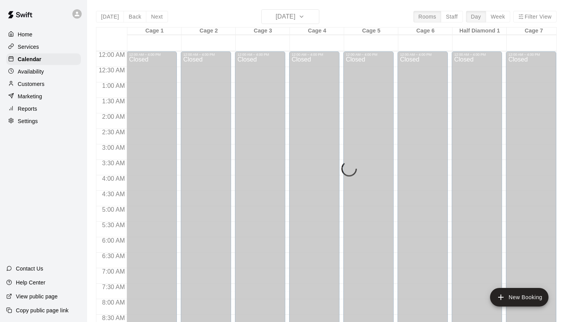
scroll to position [441, 0]
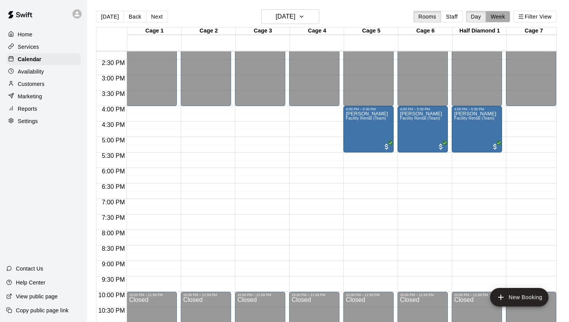
click at [502, 19] on button "Week" at bounding box center [497, 17] width 24 height 12
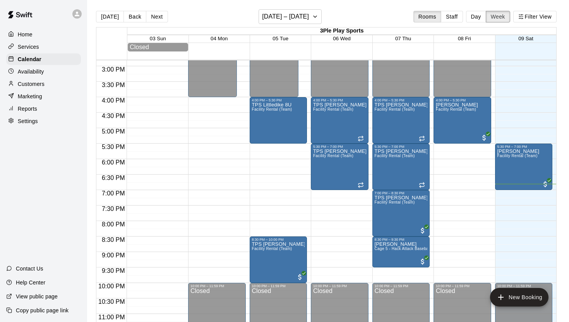
scroll to position [473, 0]
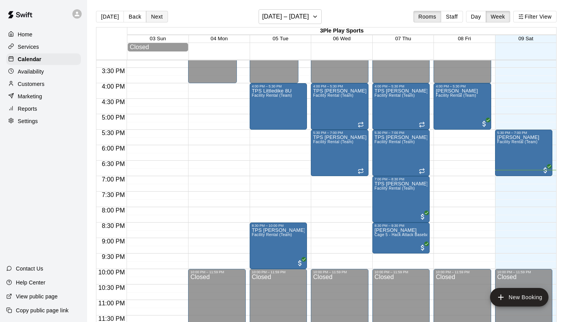
click at [155, 18] on button "Next" at bounding box center [157, 17] width 22 height 12
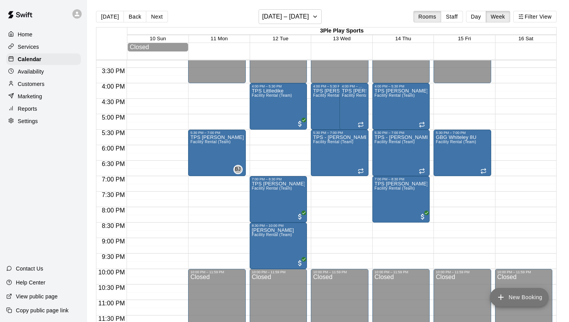
click at [513, 297] on button "New Booking" at bounding box center [519, 297] width 58 height 19
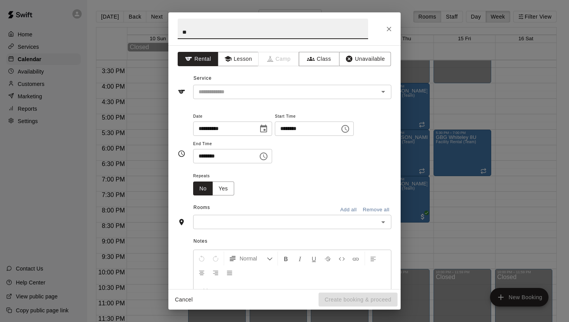
type input "*"
click at [381, 92] on icon "Open" at bounding box center [382, 91] width 9 height 9
type input "**********"
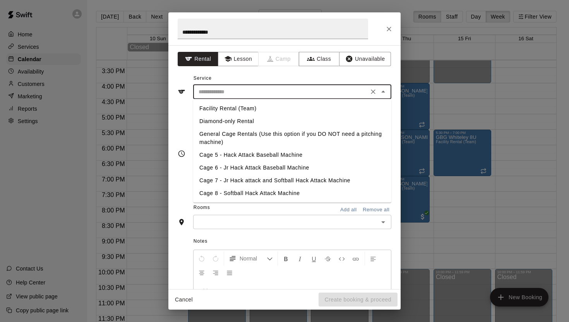
click at [307, 108] on li "Facility Rental (Team)" at bounding box center [292, 108] width 198 height 13
type input "**********"
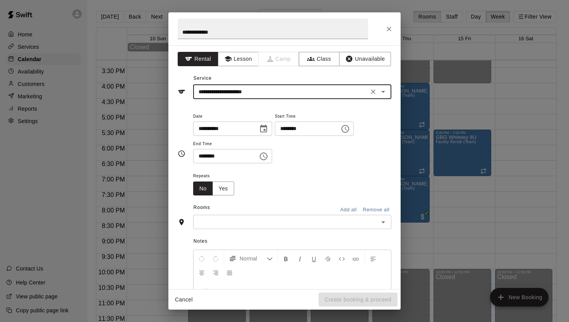
click at [347, 129] on icon "Choose time, selected time is 9:00 PM" at bounding box center [346, 128] width 2 height 3
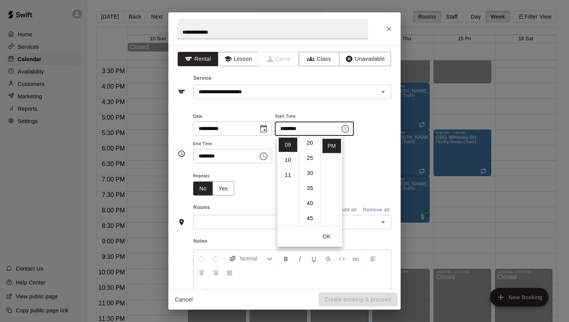
scroll to position [59, 0]
click at [289, 149] on li "07" at bounding box center [287, 146] width 19 height 14
type input "********"
click at [326, 235] on button "OK" at bounding box center [326, 236] width 25 height 14
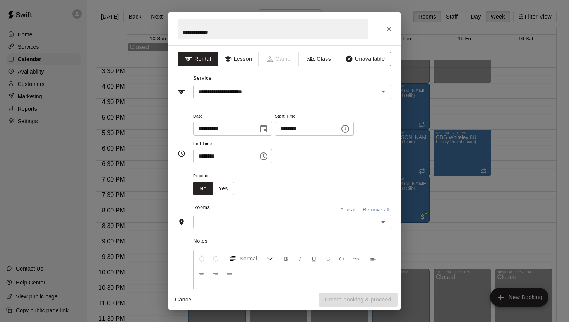
click at [265, 157] on icon "Choose time, selected time is 9:30 PM" at bounding box center [263, 156] width 9 height 9
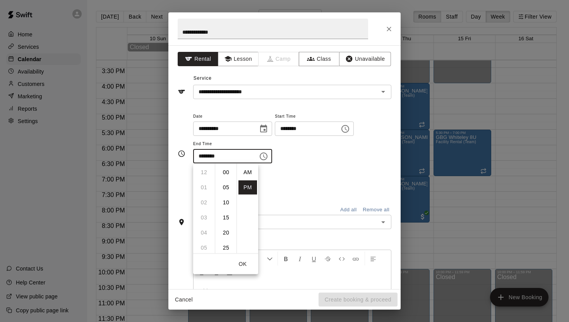
scroll to position [14, 0]
click at [203, 191] on li "08" at bounding box center [204, 190] width 19 height 14
type input "********"
click at [243, 263] on button "OK" at bounding box center [242, 264] width 25 height 14
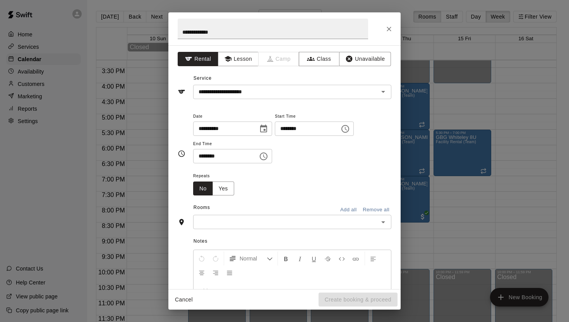
click at [267, 223] on input "text" at bounding box center [285, 222] width 181 height 10
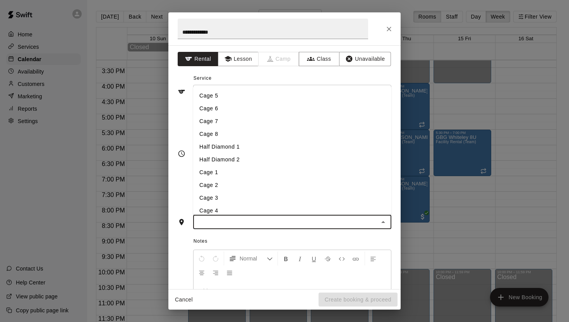
click at [245, 146] on li "Half Diamond 1" at bounding box center [292, 146] width 198 height 13
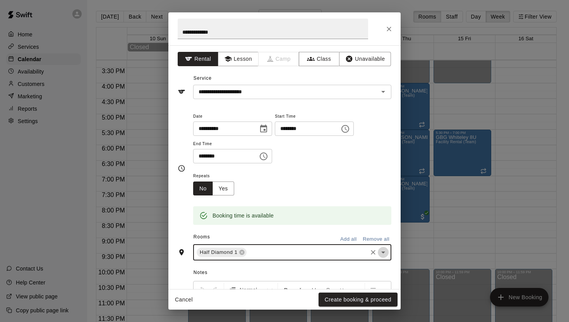
click at [383, 251] on icon "Open" at bounding box center [382, 252] width 9 height 9
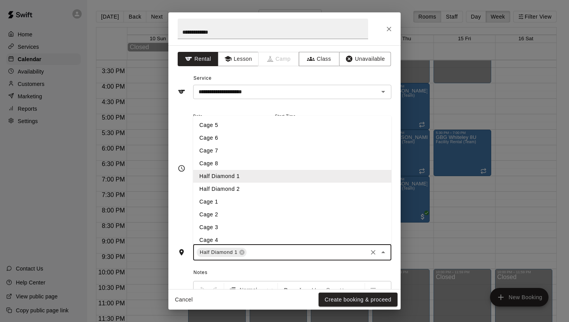
click at [233, 126] on li "Cage 5" at bounding box center [292, 125] width 198 height 13
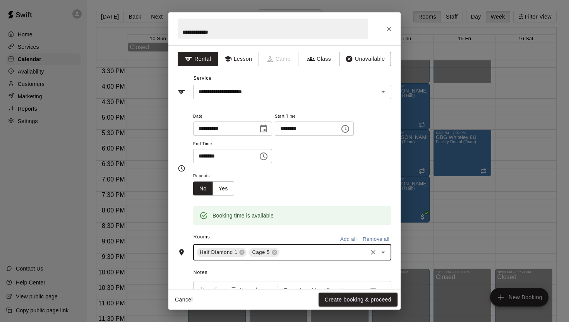
click at [385, 253] on icon "Open" at bounding box center [382, 252] width 9 height 9
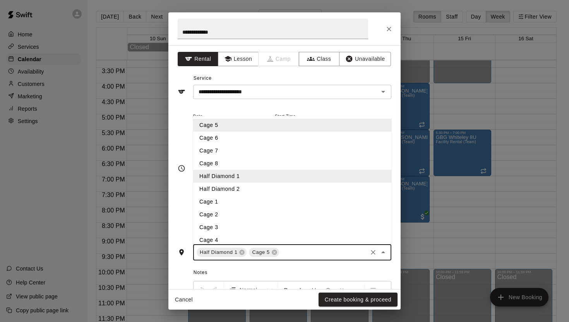
click at [245, 139] on li "Cage 6" at bounding box center [292, 138] width 198 height 13
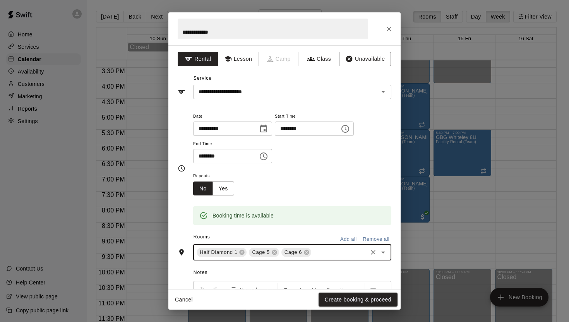
scroll to position [53, 0]
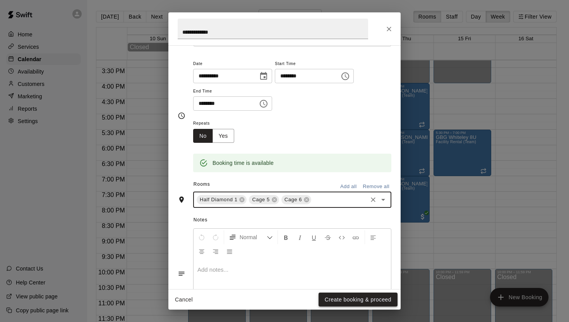
click at [356, 299] on button "Create booking & proceed" at bounding box center [357, 299] width 79 height 14
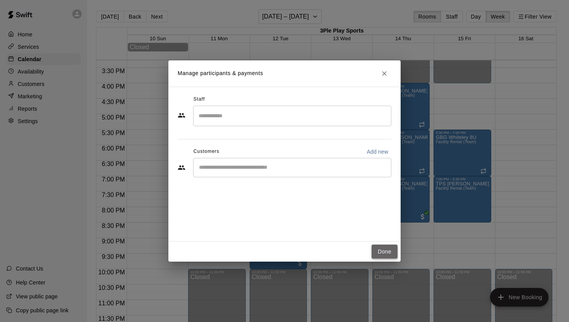
click at [388, 248] on button "Done" at bounding box center [384, 251] width 26 height 14
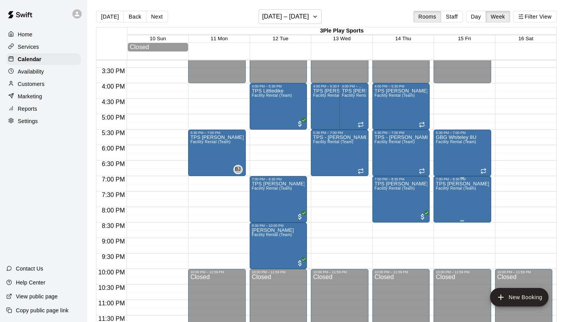
click at [442, 189] on icon "edit" at bounding box center [443, 188] width 9 height 9
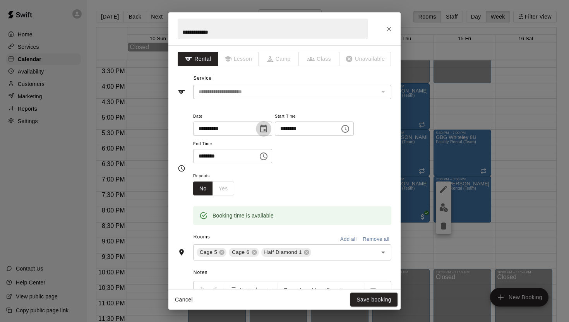
click at [268, 129] on icon "Choose date, selected date is Aug 15, 2025" at bounding box center [263, 128] width 9 height 9
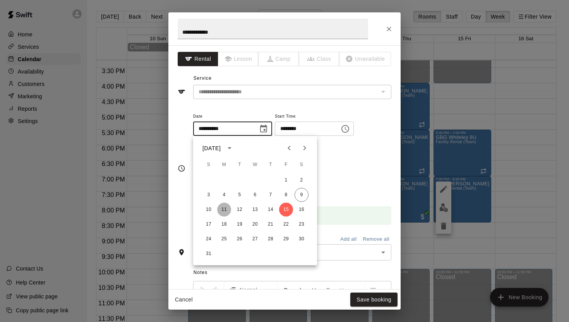
click at [223, 209] on button "11" at bounding box center [224, 210] width 14 height 14
type input "**********"
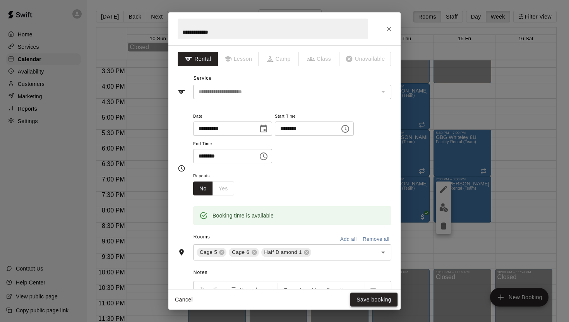
click at [368, 300] on button "Save booking" at bounding box center [373, 299] width 47 height 14
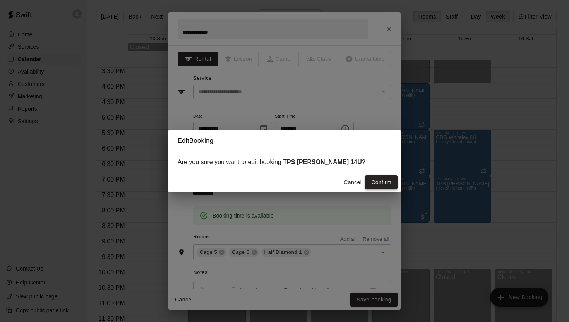
click at [379, 179] on button "Confirm" at bounding box center [381, 182] width 32 height 14
